Goal: Task Accomplishment & Management: Use online tool/utility

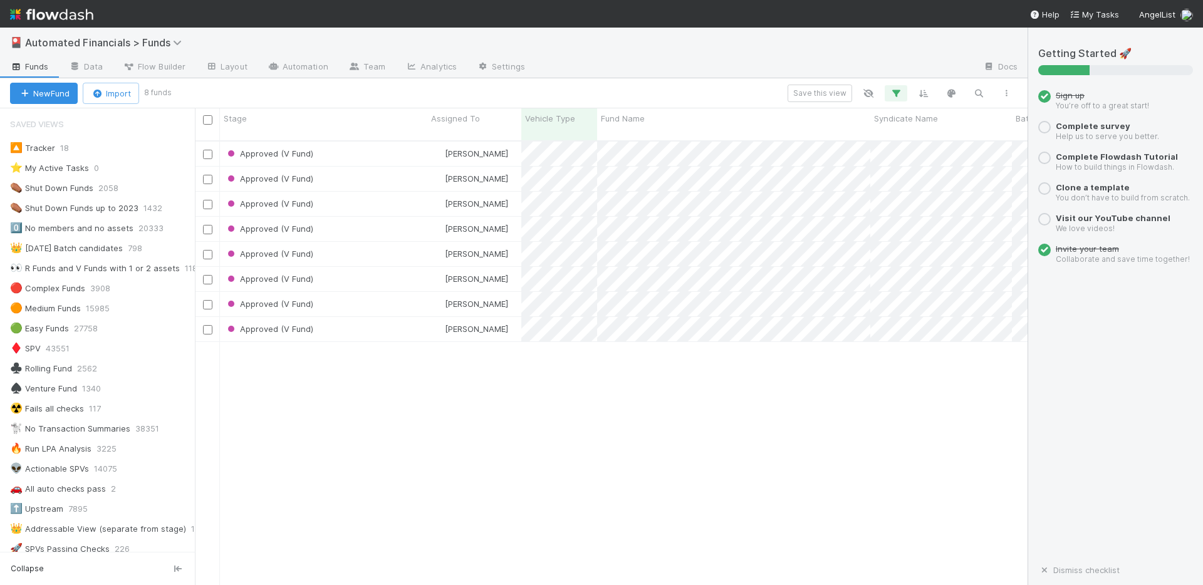
scroll to position [1218, 0]
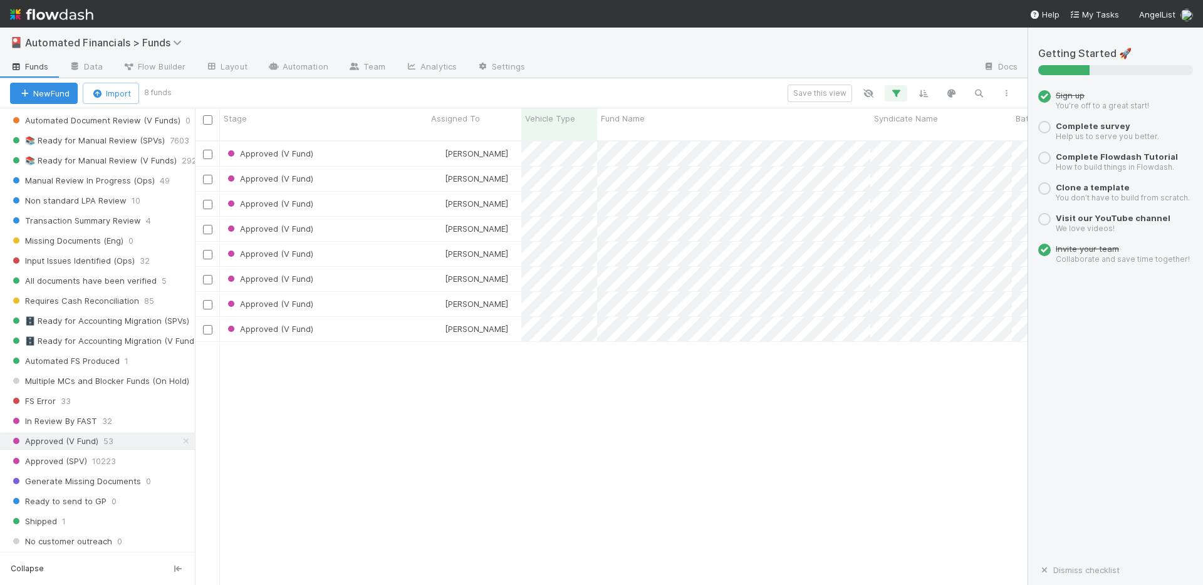
click at [906, 47] on div "🎴 Automated Financials > Funds" at bounding box center [513, 43] width 1027 height 30
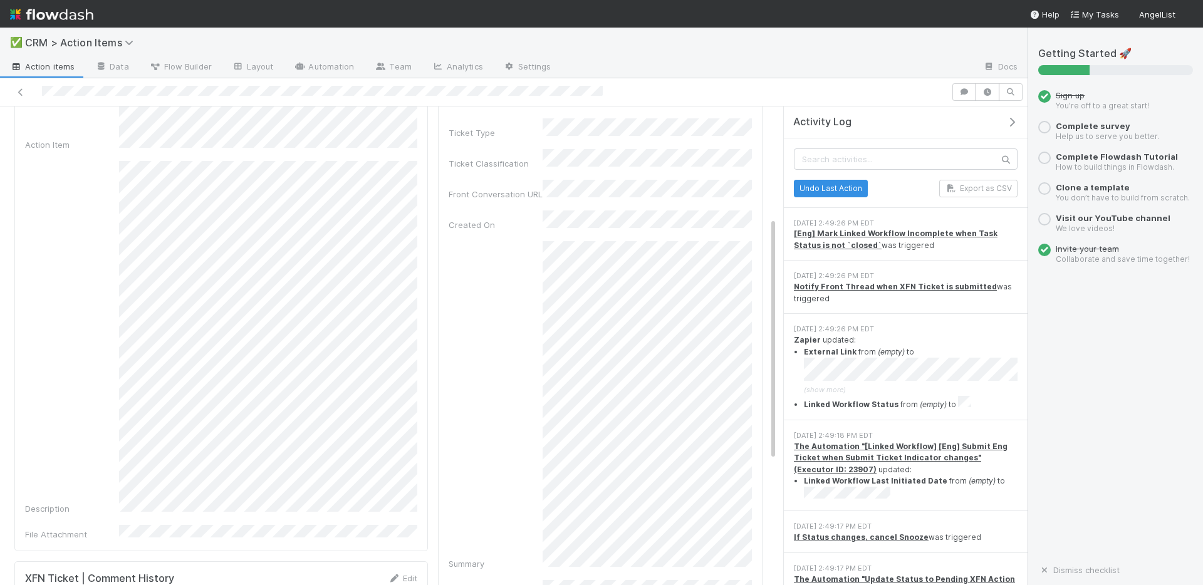
scroll to position [219, 0]
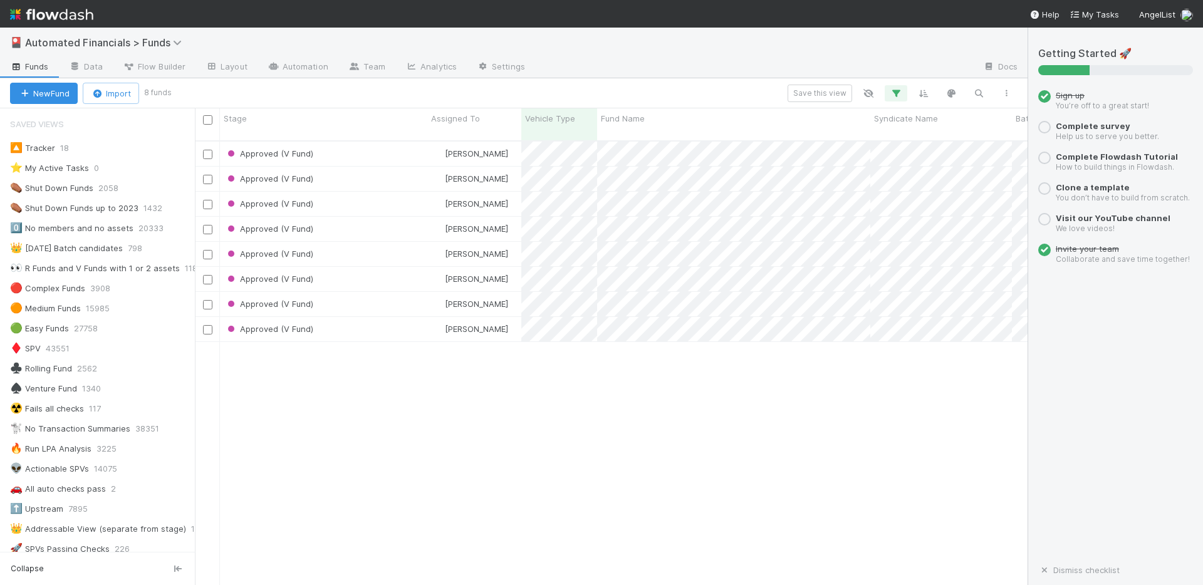
scroll to position [1218, 0]
